Goal: Check status: Check status

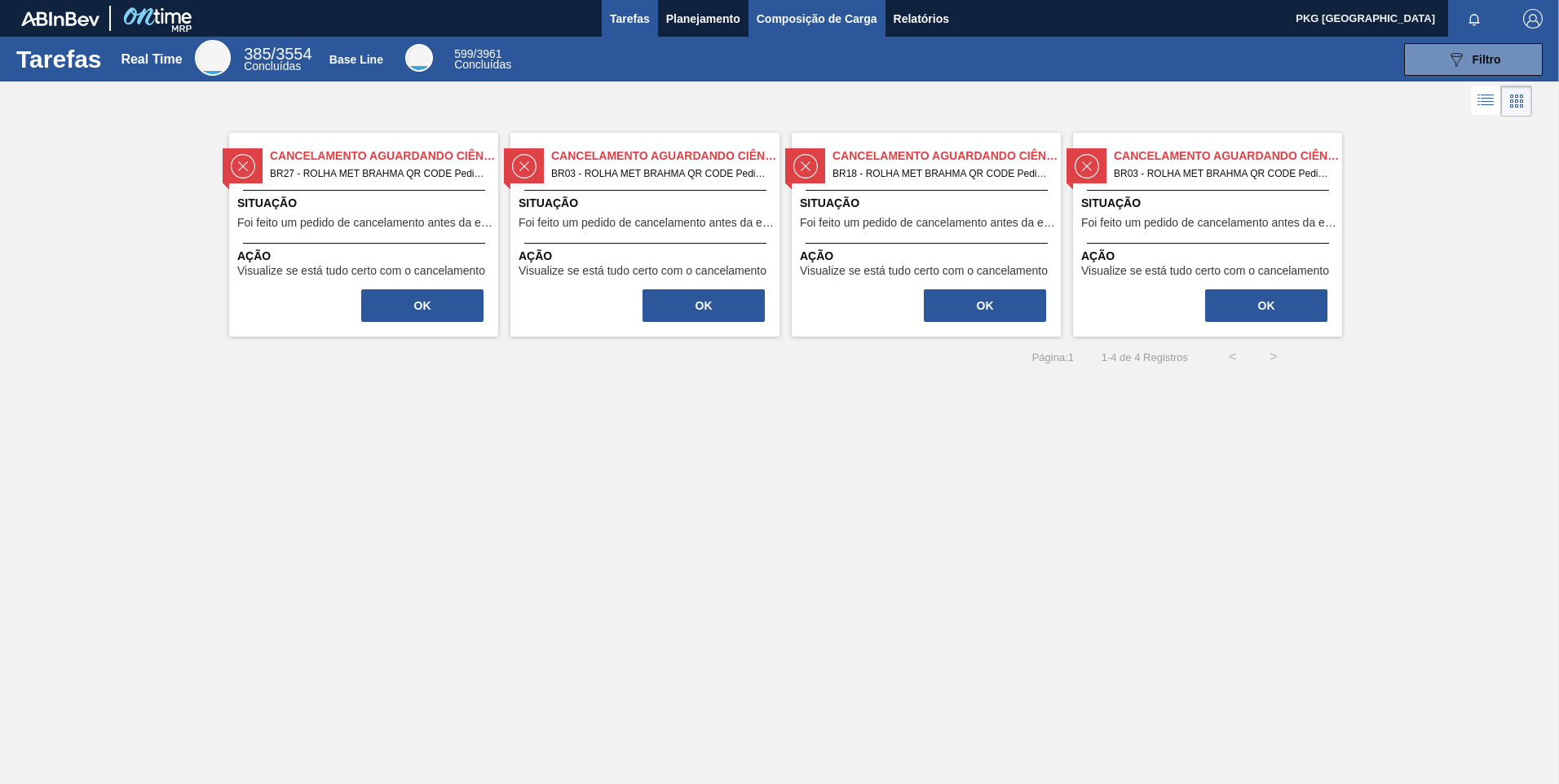
click at [801, 12] on span "Composição de Carga" at bounding box center [818, 18] width 121 height 19
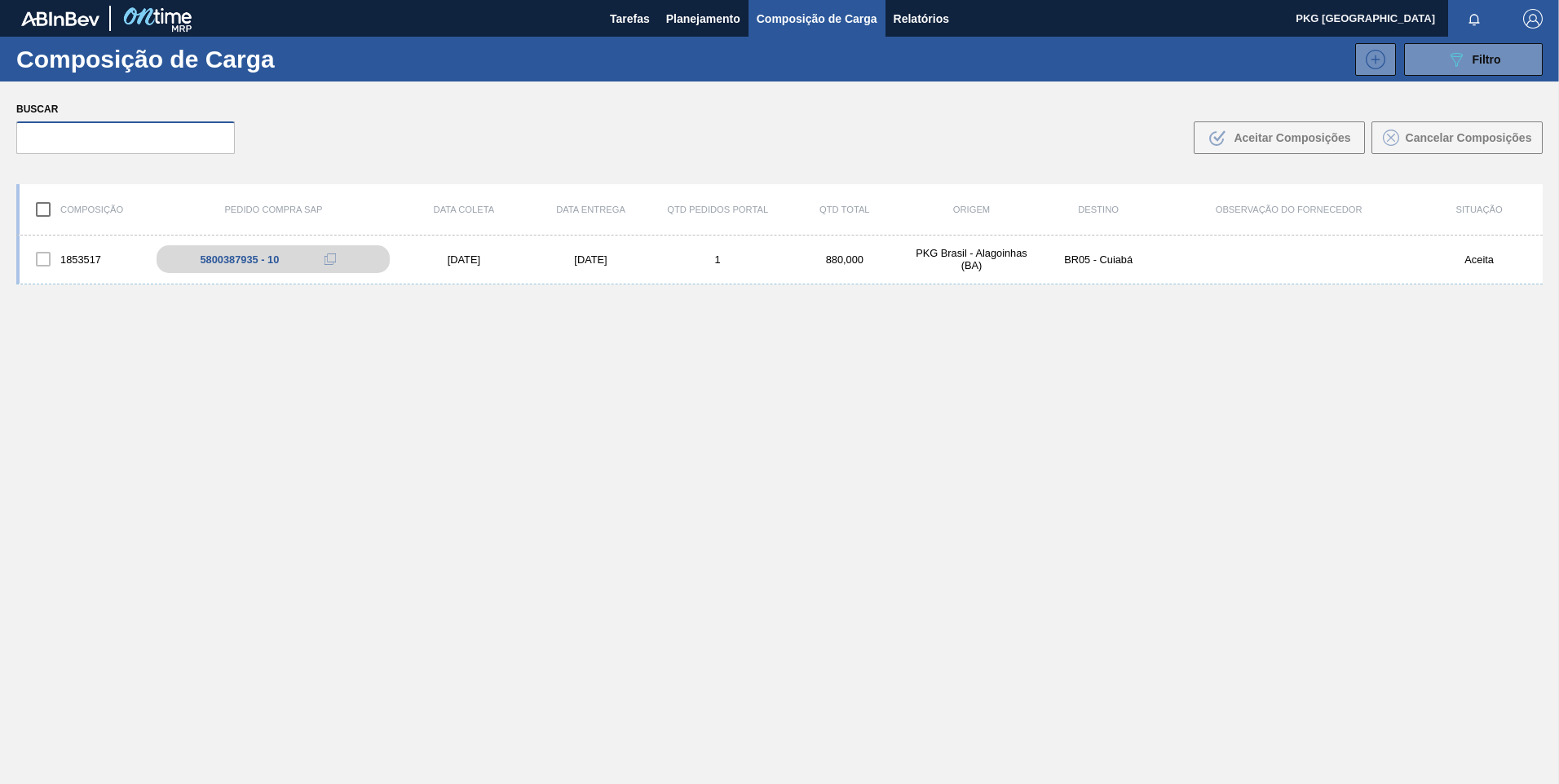
click at [181, 144] on input "text" at bounding box center [126, 137] width 219 height 32
paste input "5800288905-10"
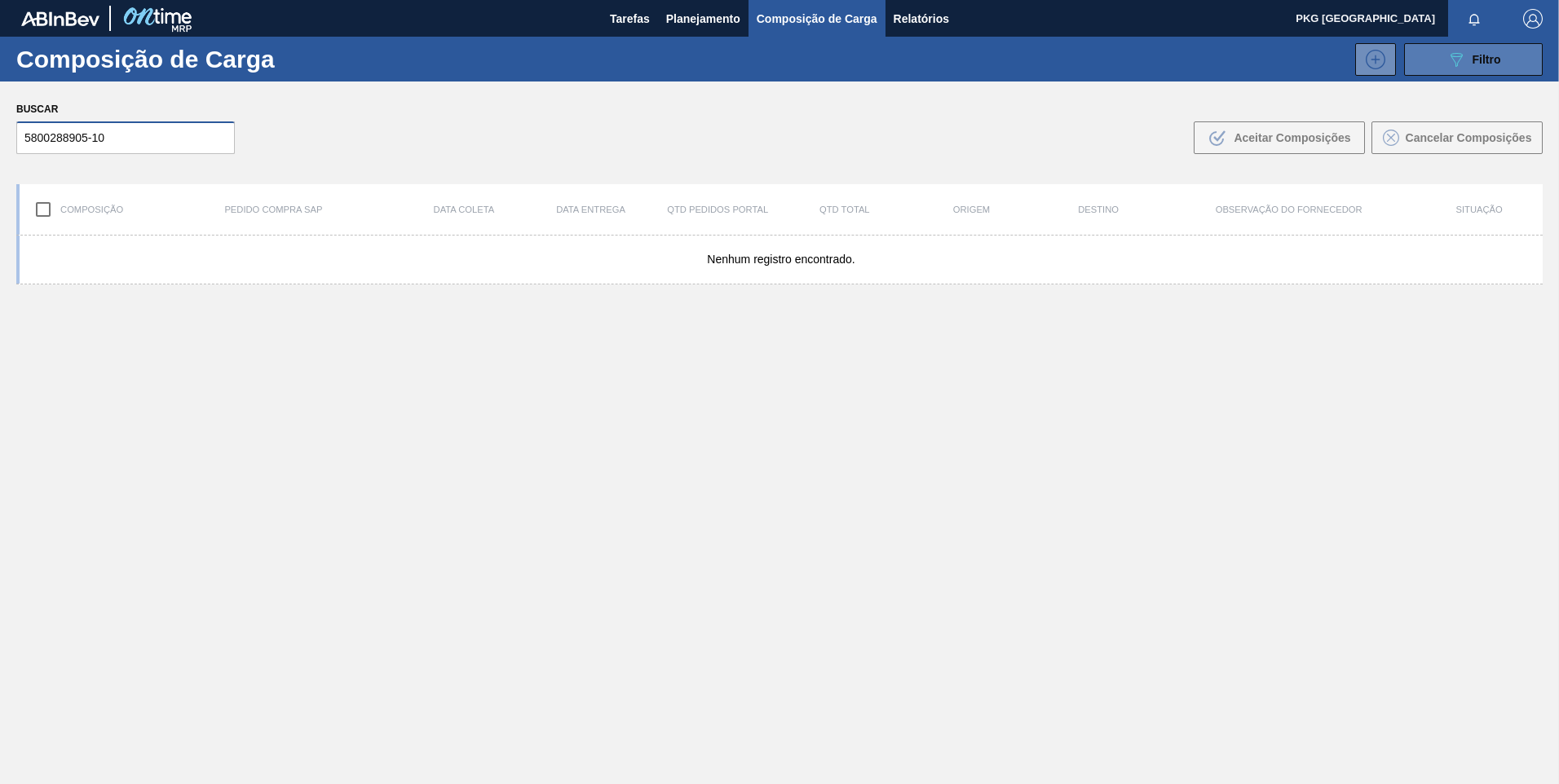
type input "5800288905-10"
click at [1449, 65] on icon "089F7B8B-B2A5-4AFE-B5C0-19BA573D28AC" at bounding box center [1457, 59] width 19 height 19
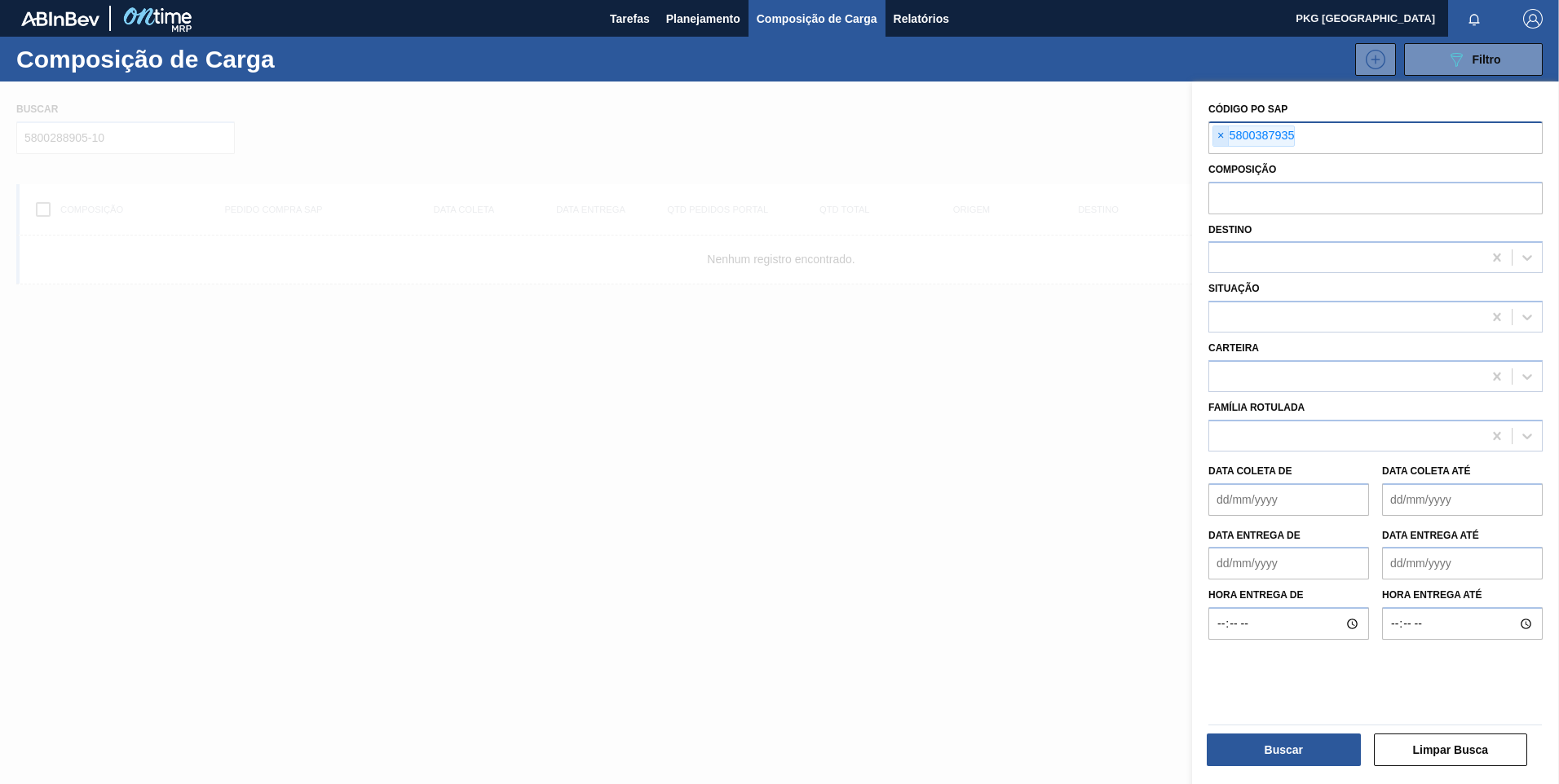
click at [1221, 139] on span "×" at bounding box center [1221, 136] width 16 height 19
click at [1232, 140] on input "text" at bounding box center [1375, 136] width 334 height 31
paste input "5800288905-10"
click at [1297, 135] on input "5800288905-10" at bounding box center [1375, 136] width 334 height 31
click at [1316, 139] on input "5800288905-10" at bounding box center [1375, 136] width 334 height 31
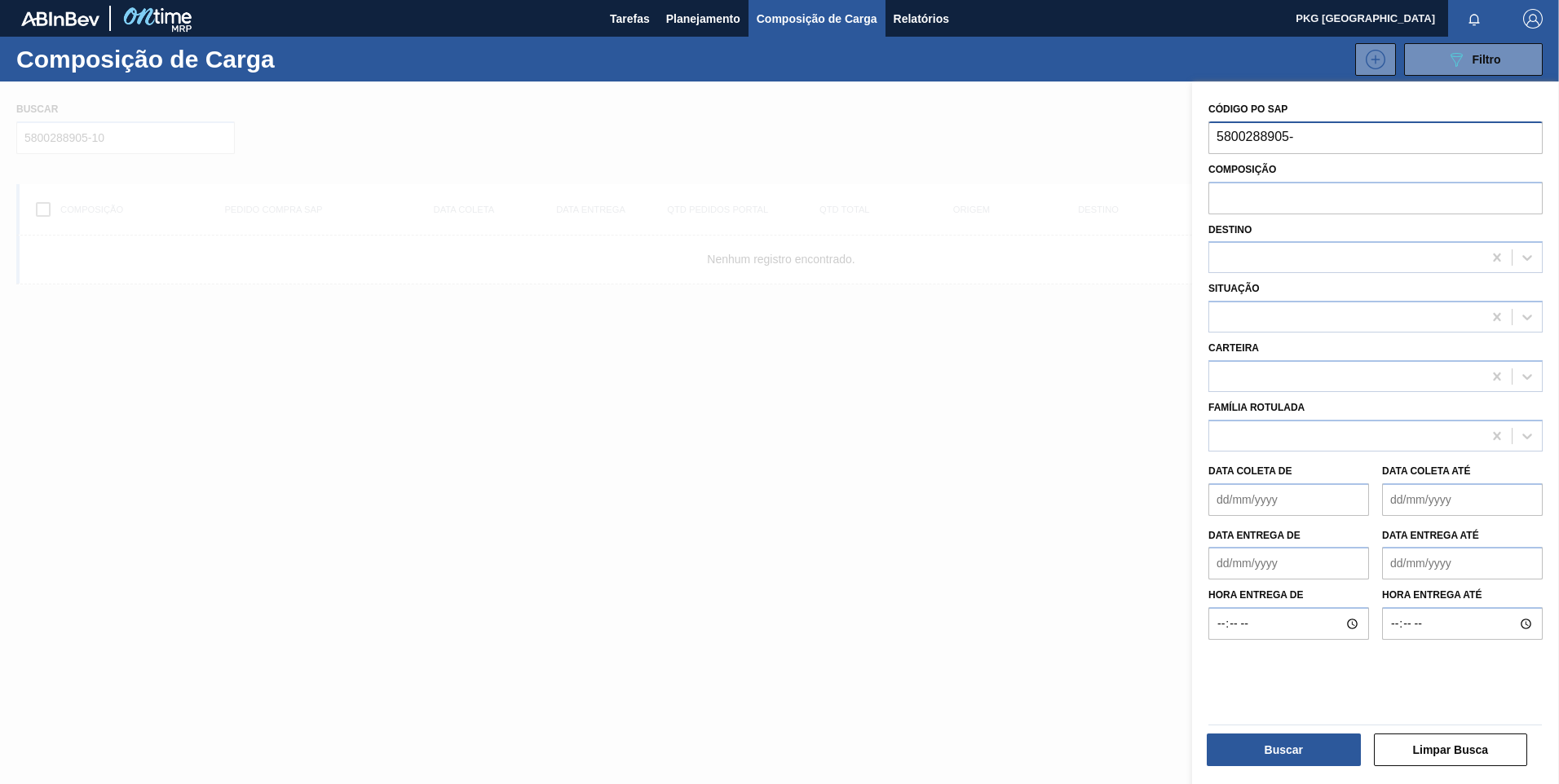
type input "5800288905"
click at [1312, 746] on button "Buscar" at bounding box center [1284, 749] width 154 height 32
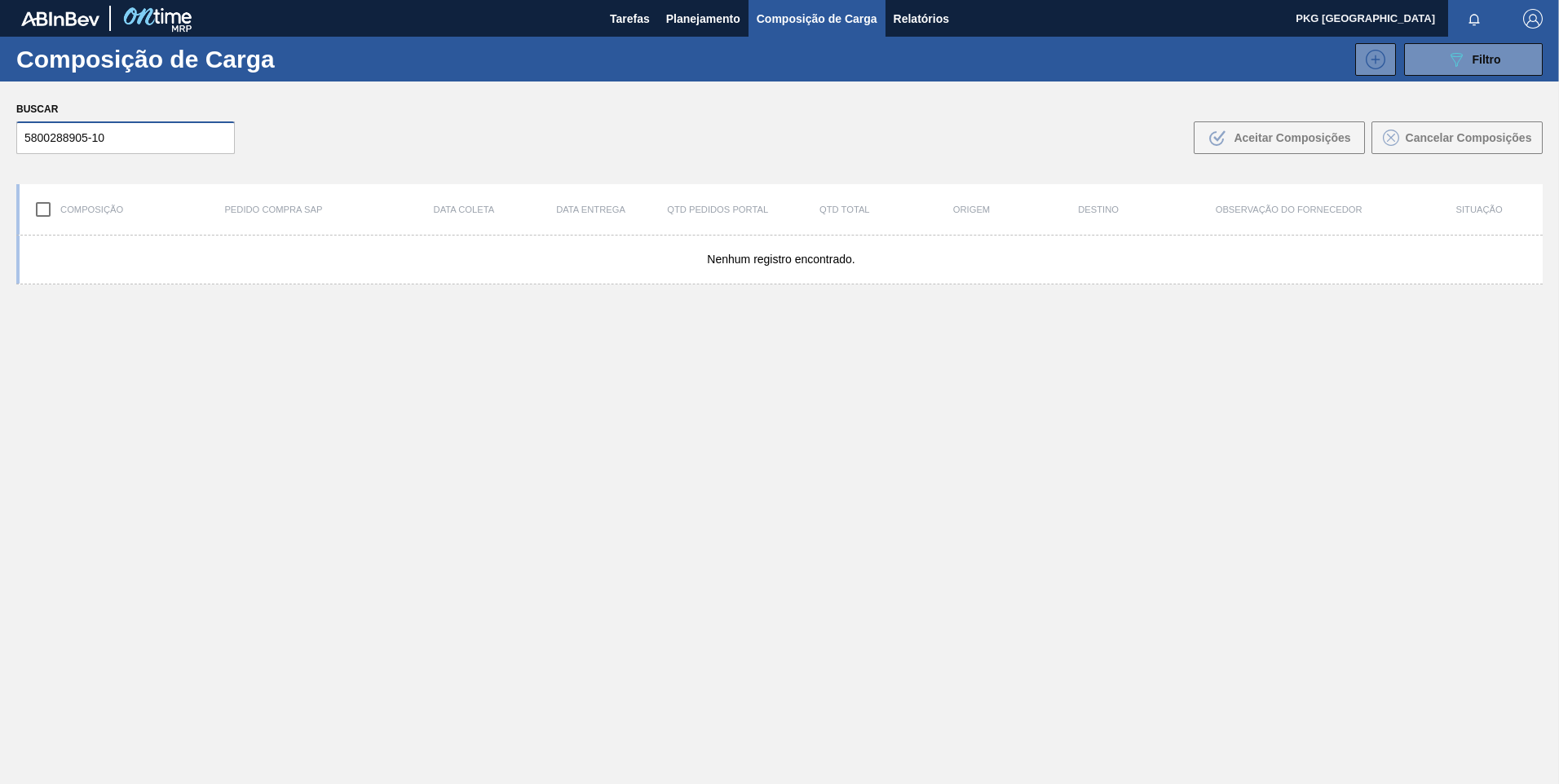
click at [126, 129] on input "5800288905-10" at bounding box center [126, 137] width 219 height 32
drag, startPoint x: 124, startPoint y: 129, endPoint x: 0, endPoint y: 137, distance: 124.3
click at [0, 0] on html "Tarefas Planejamento Composição de Carga Relatórios PKG Brasil Marcar todas com…" at bounding box center [779, 0] width 1559 height 0
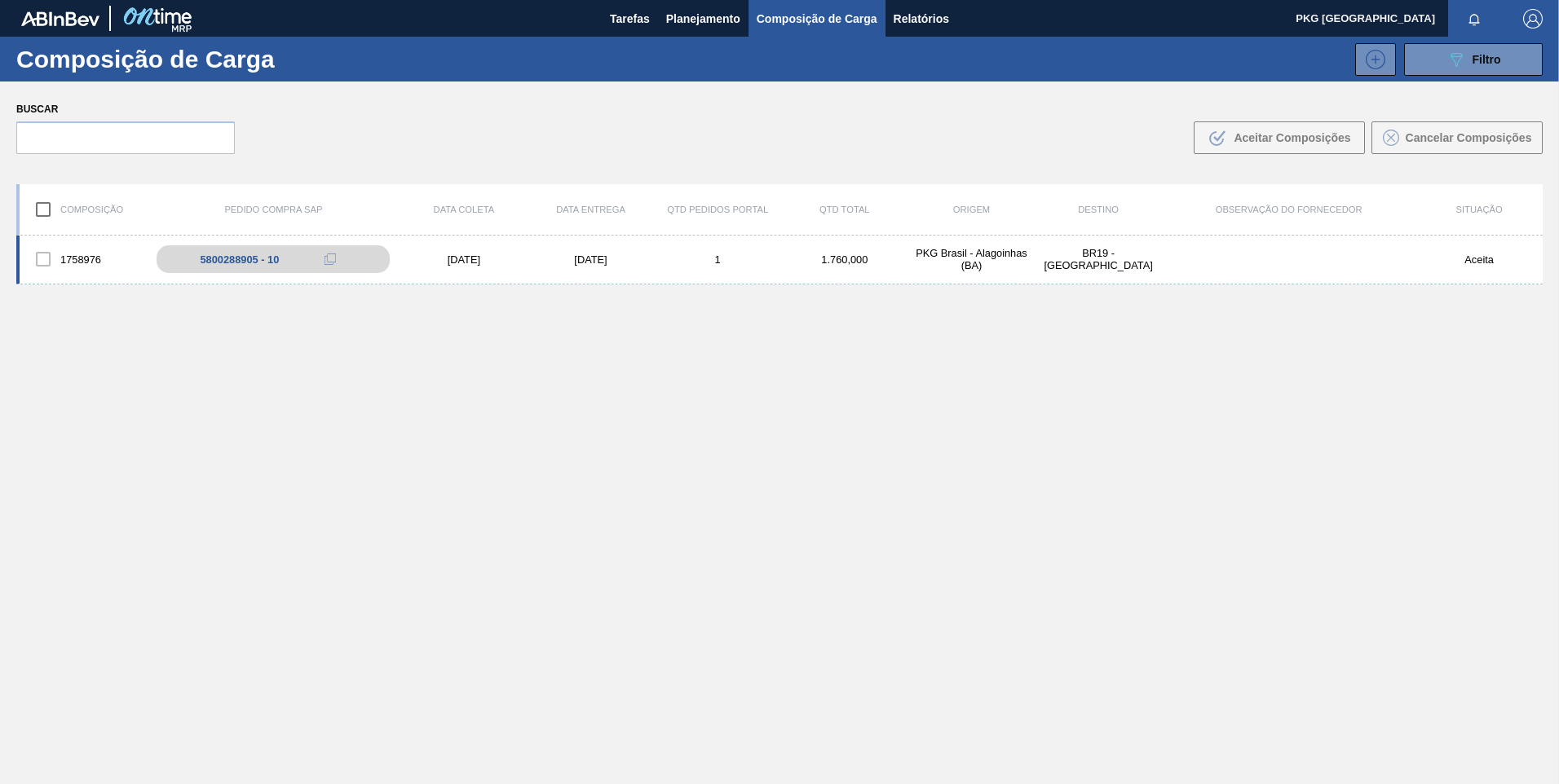
click at [577, 266] on div "1758976 5800288905 - 10 15/10/2025 18/10/2025 1 1.760,000 PKG Brasil - Alagoinh…" at bounding box center [780, 260] width 1527 height 49
click at [248, 261] on div "5800288905 - 10" at bounding box center [248, 260] width 79 height 12
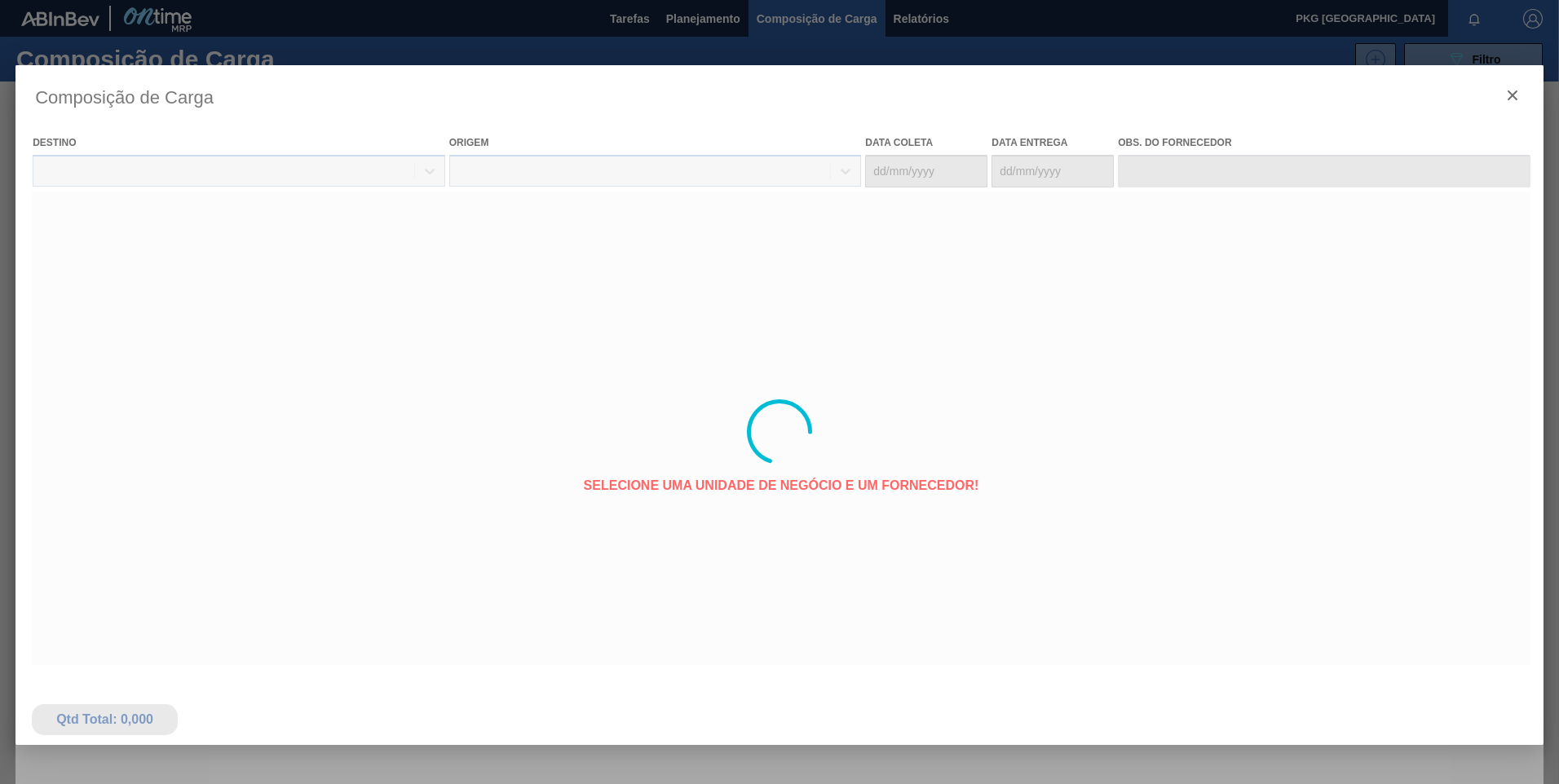
type coleta "15/10/2025"
type Entrega "18/10/2025"
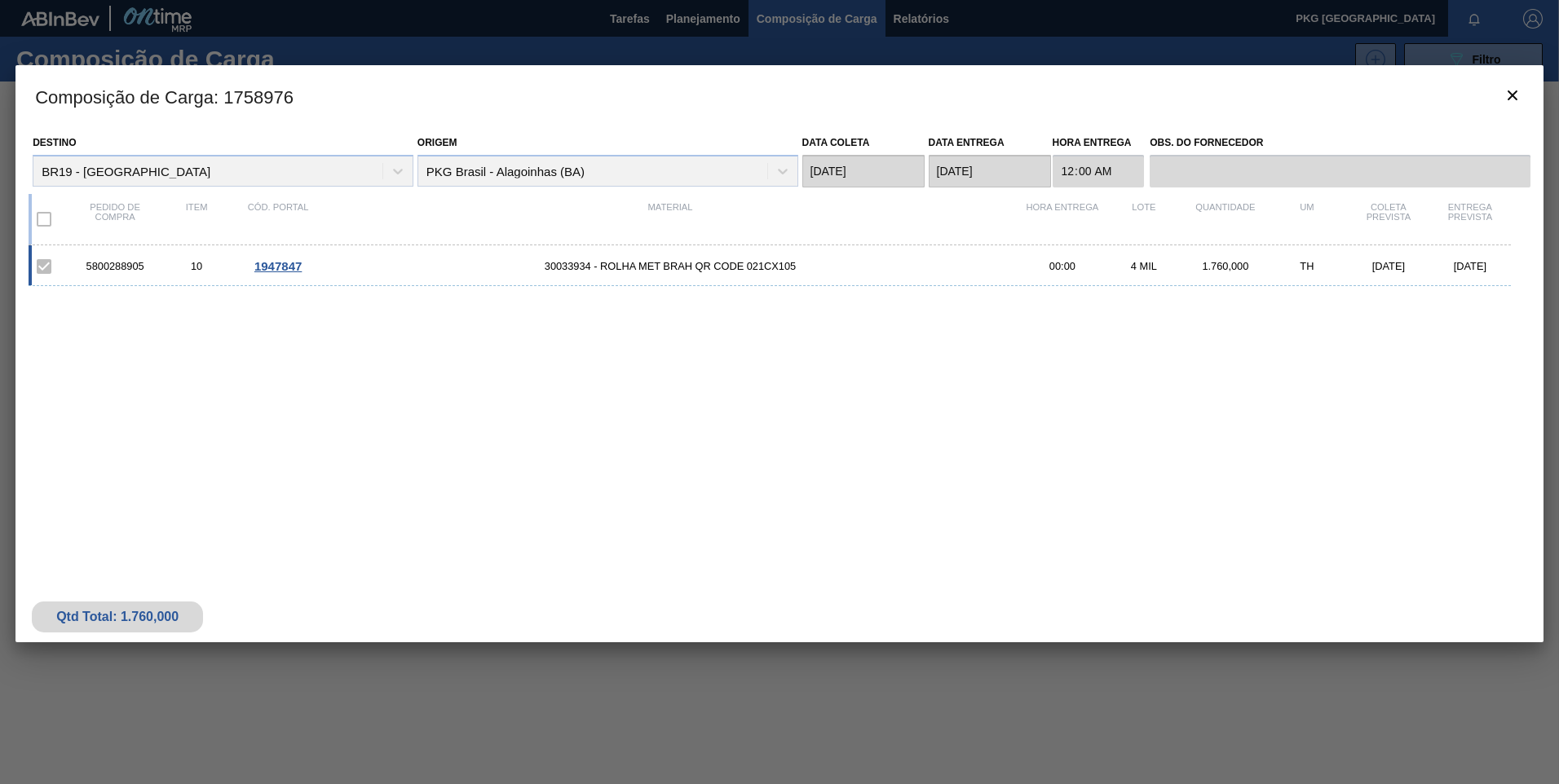
click at [271, 273] on span "1947847" at bounding box center [278, 267] width 47 height 14
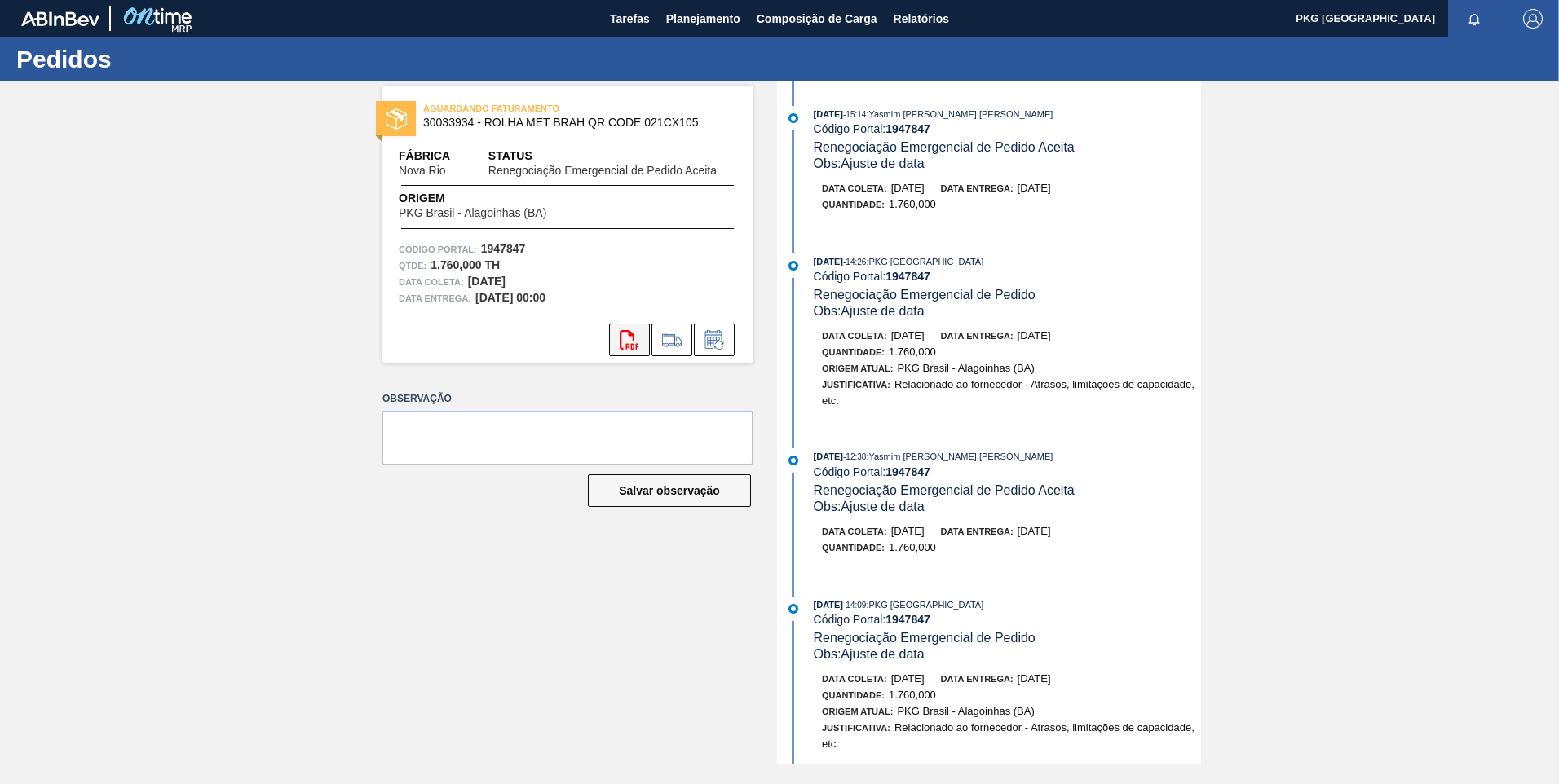
click at [630, 344] on icon "svg{fill:#ff0000}" at bounding box center [630, 340] width 19 height 19
